Goal: Check status: Check status

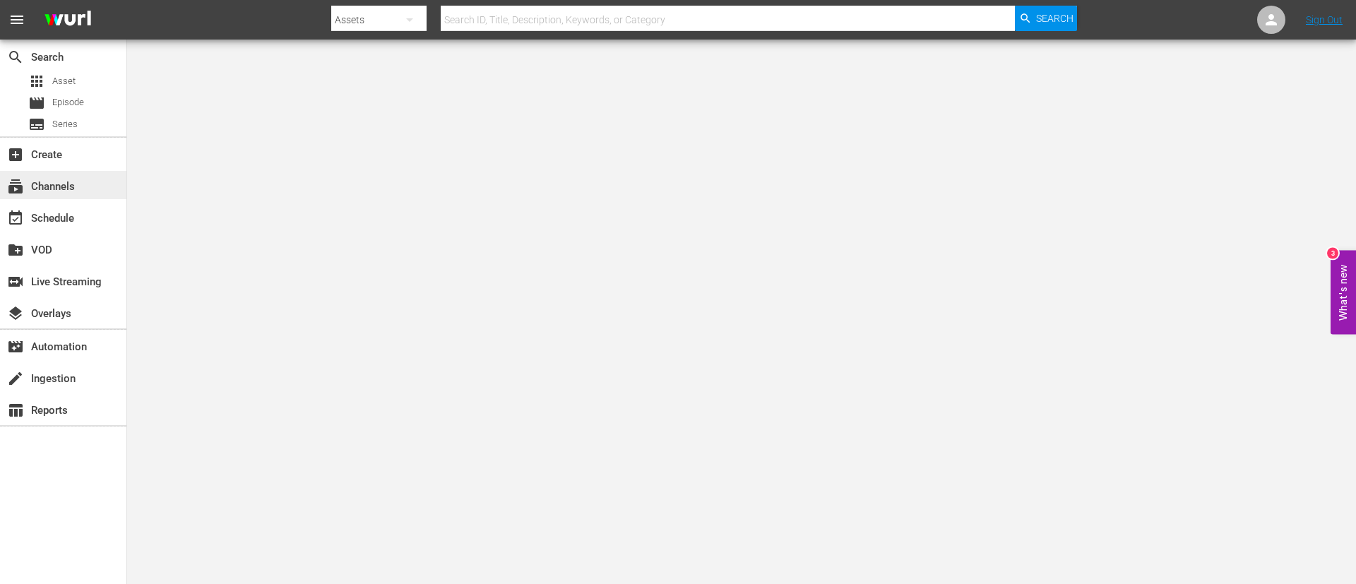
click at [61, 190] on div "subscriptions Channels" at bounding box center [39, 184] width 79 height 13
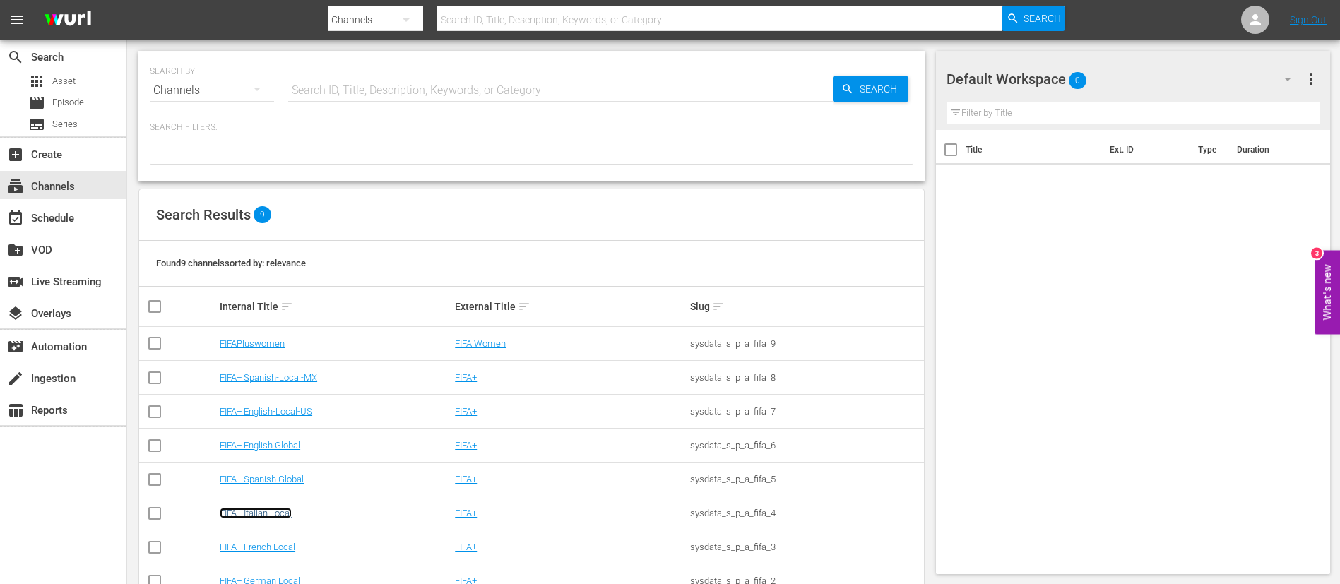
click at [268, 516] on link "FIFA+ Italian Local" at bounding box center [256, 513] width 72 height 11
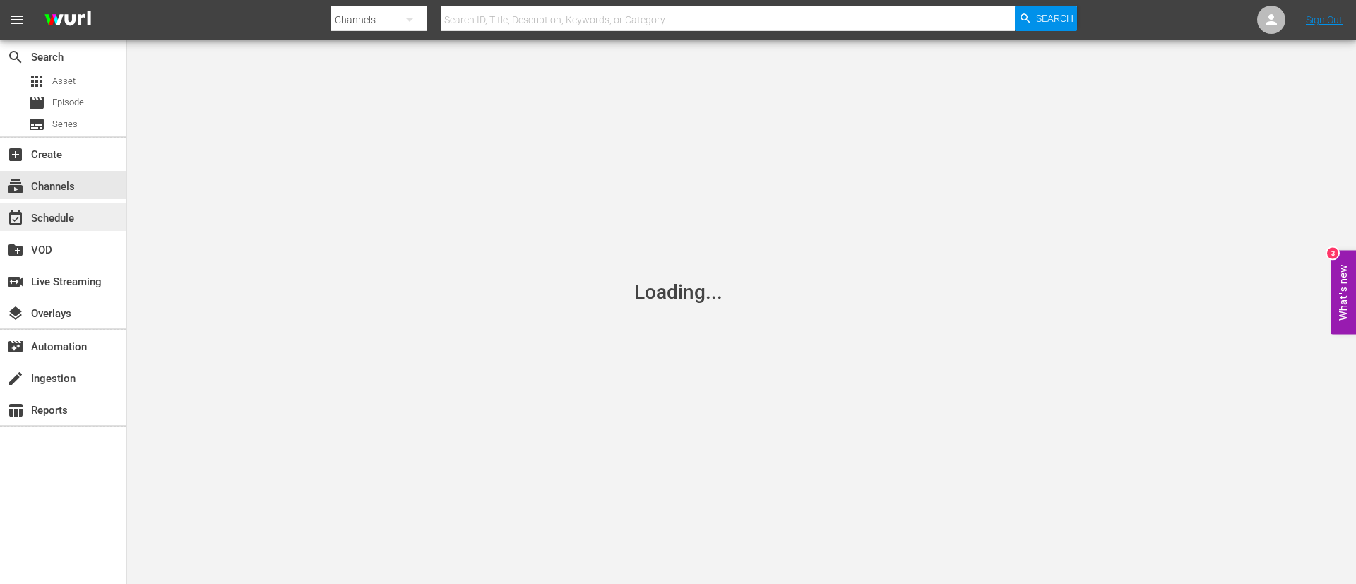
click at [93, 214] on div "event_available Schedule" at bounding box center [63, 217] width 126 height 28
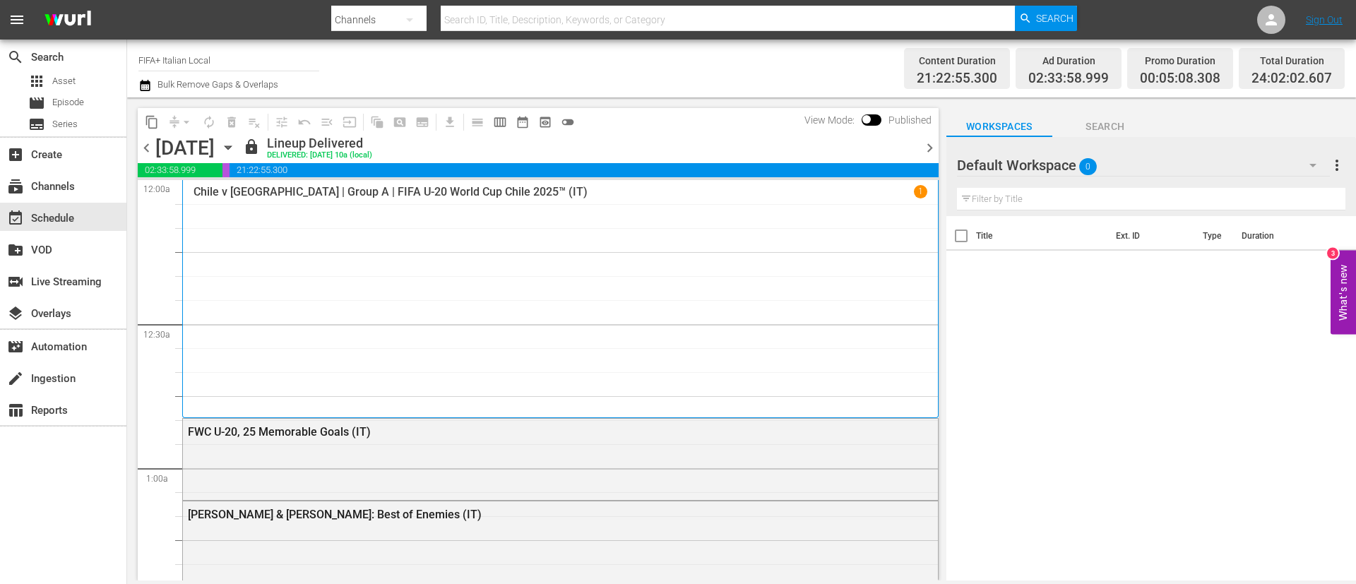
click at [236, 145] on icon "button" at bounding box center [228, 148] width 16 height 16
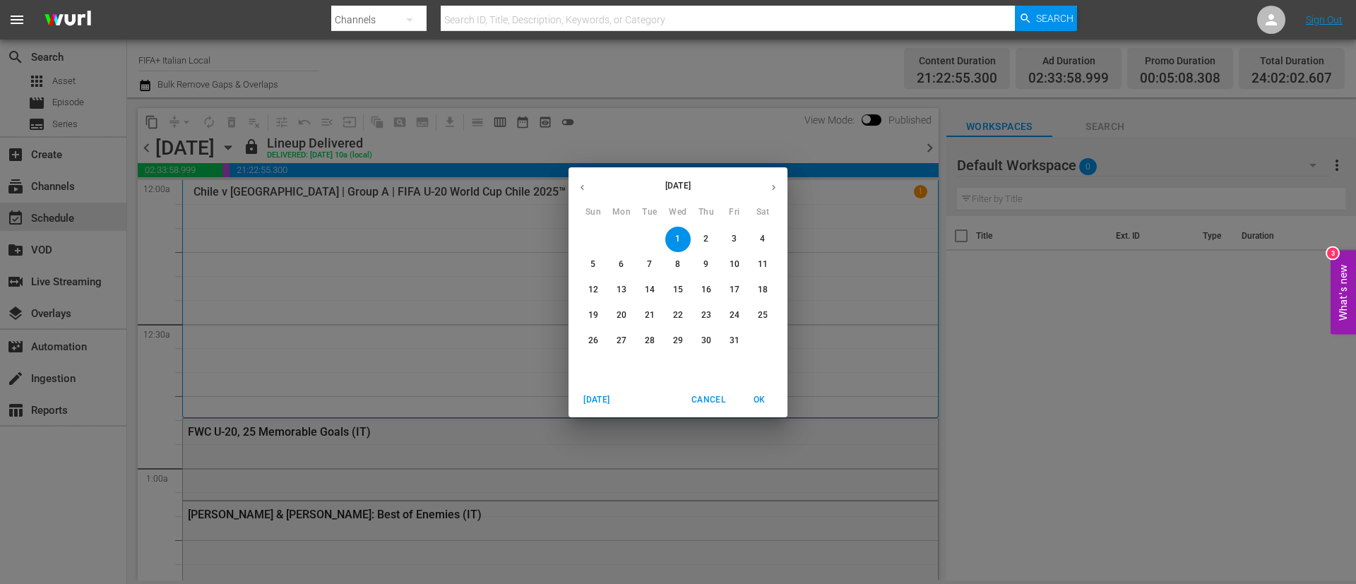
click at [577, 188] on icon "button" at bounding box center [582, 187] width 11 height 11
click at [702, 241] on span "4" at bounding box center [706, 239] width 25 height 12
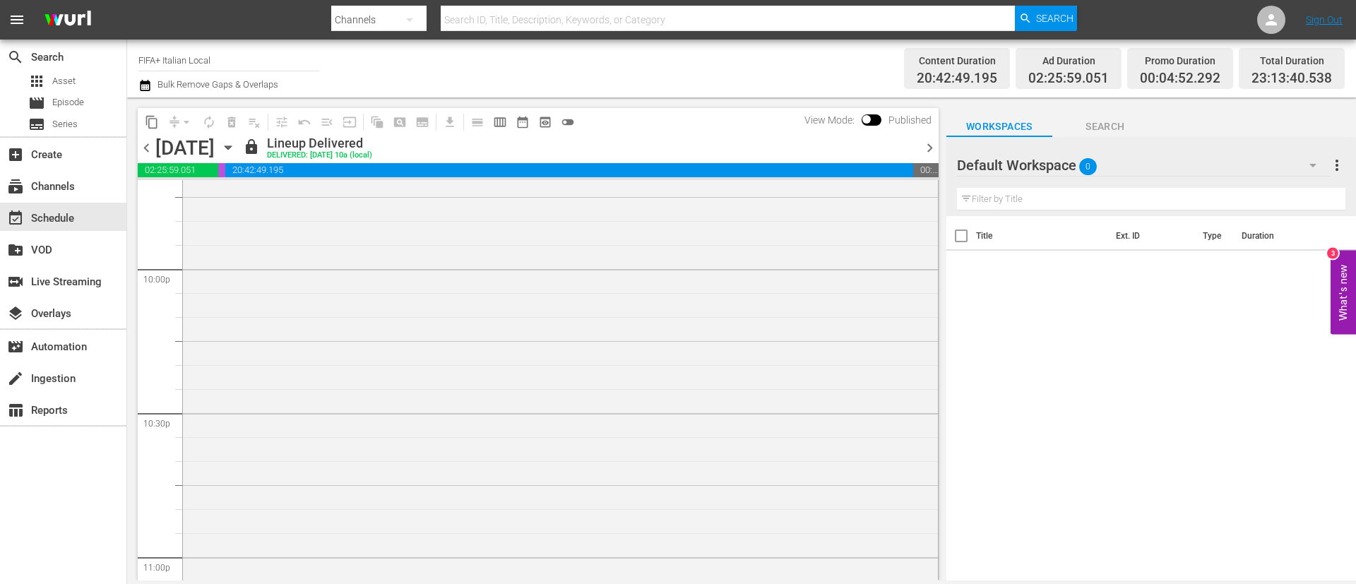
scroll to position [6536, 0]
